Goal: Information Seeking & Learning: Learn about a topic

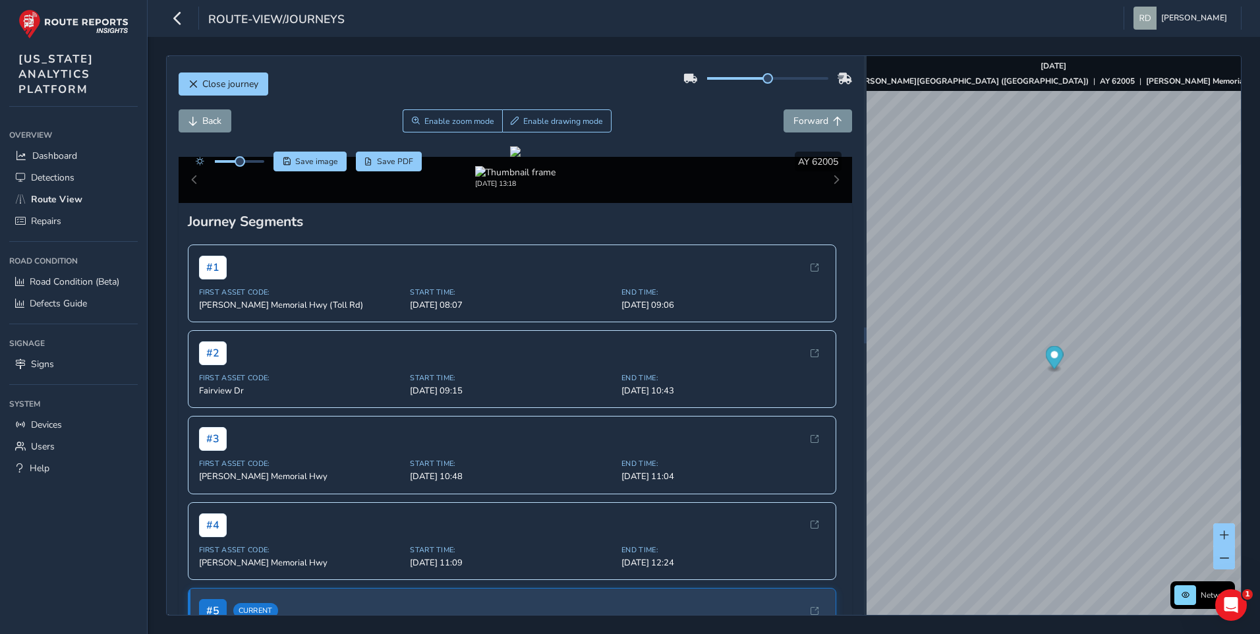
click at [760, 188] on div "[DATE] 13:18" at bounding box center [515, 177] width 614 height 22
click at [768, 188] on div "[DATE] 13:18" at bounding box center [515, 177] width 614 height 22
click at [520, 157] on div at bounding box center [515, 151] width 11 height 11
click at [1259, 633] on html "route-view/journeys [PERSON_NAME] Colour Scheme: Dark Dim Light Logout Close jo…" at bounding box center [630, 317] width 1260 height 634
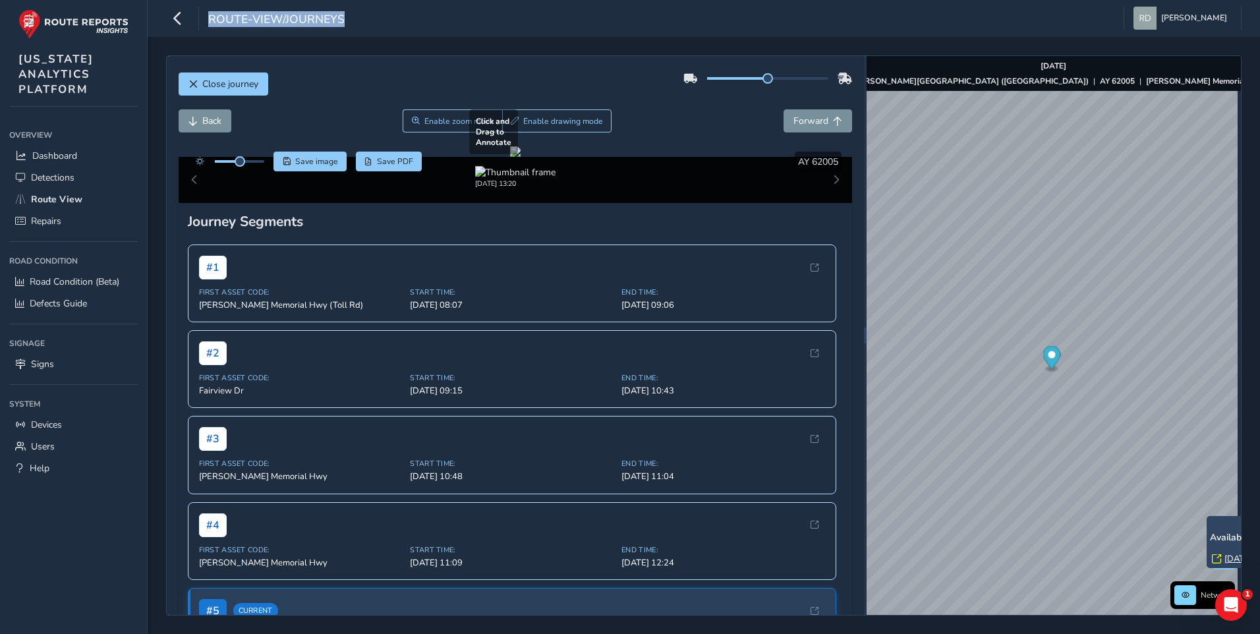
click at [520, 157] on div at bounding box center [515, 151] width 11 height 11
click at [634, 108] on div "Close journey" at bounding box center [516, 89] width 674 height 42
